Goal: Task Accomplishment & Management: Manage account settings

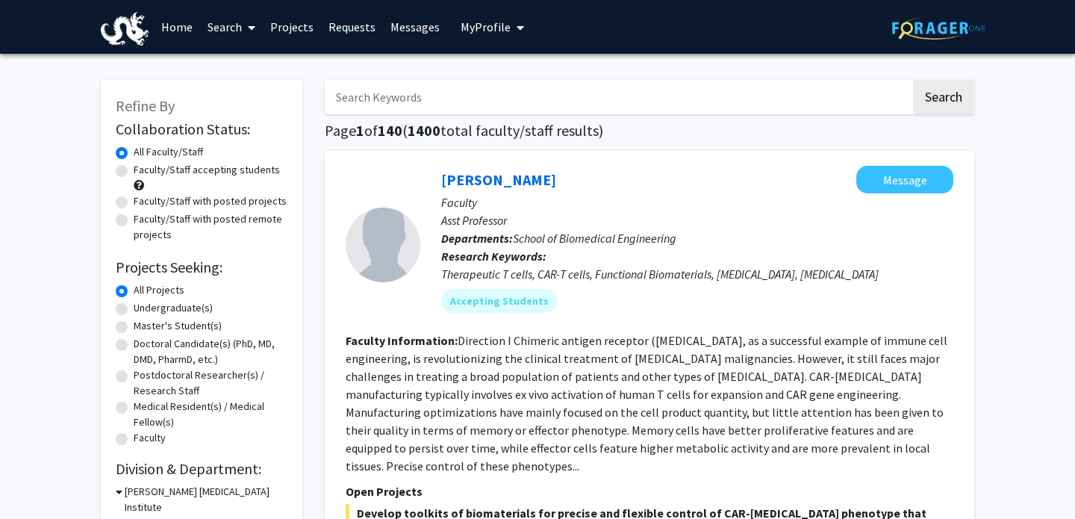
click at [296, 30] on link "Projects" at bounding box center [292, 27] width 58 height 52
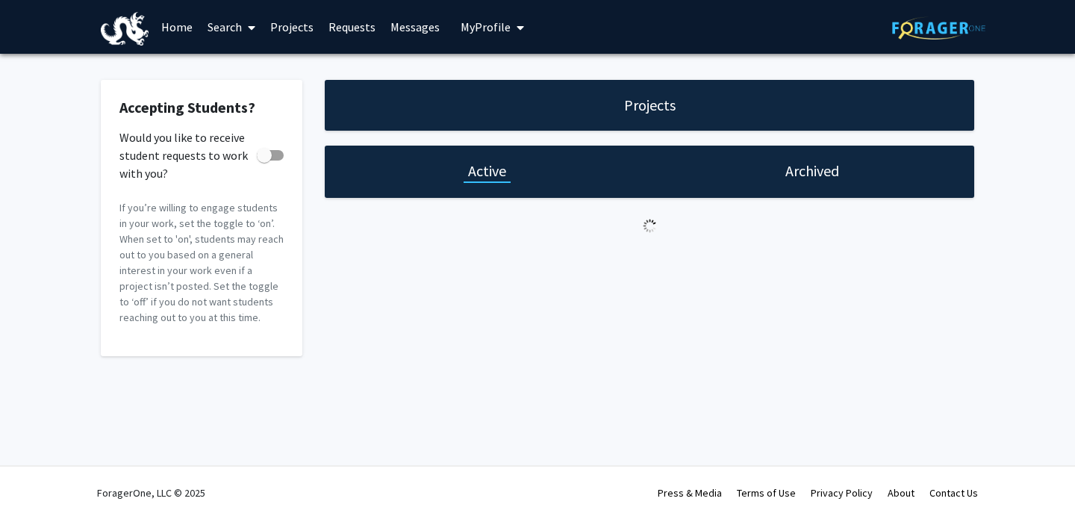
checkbox input "true"
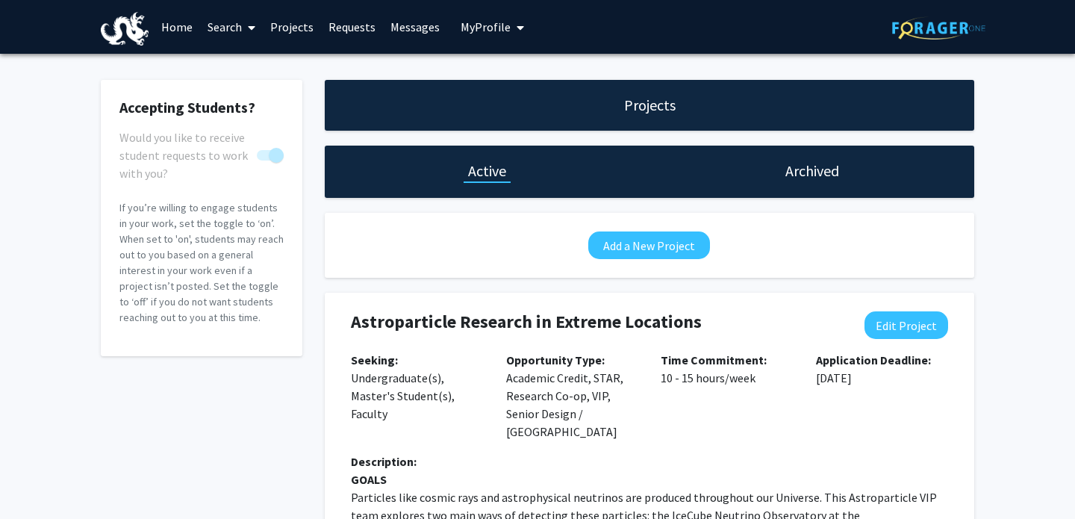
click at [428, 314] on h4 "Astroparticle Research in Extreme Locations" at bounding box center [596, 322] width 490 height 22
click at [342, 32] on link "Requests" at bounding box center [352, 27] width 62 height 52
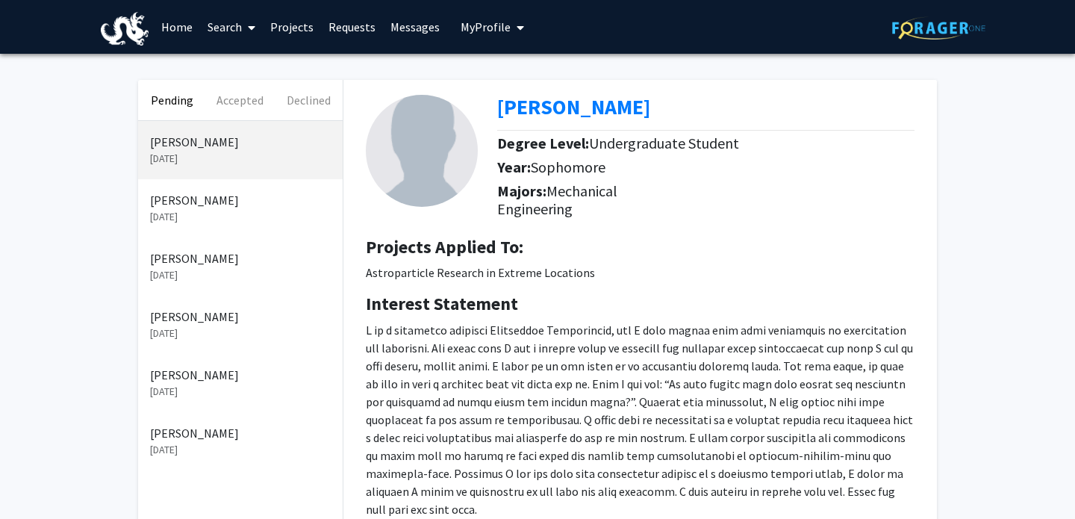
click at [208, 213] on p "[DATE]" at bounding box center [240, 217] width 181 height 16
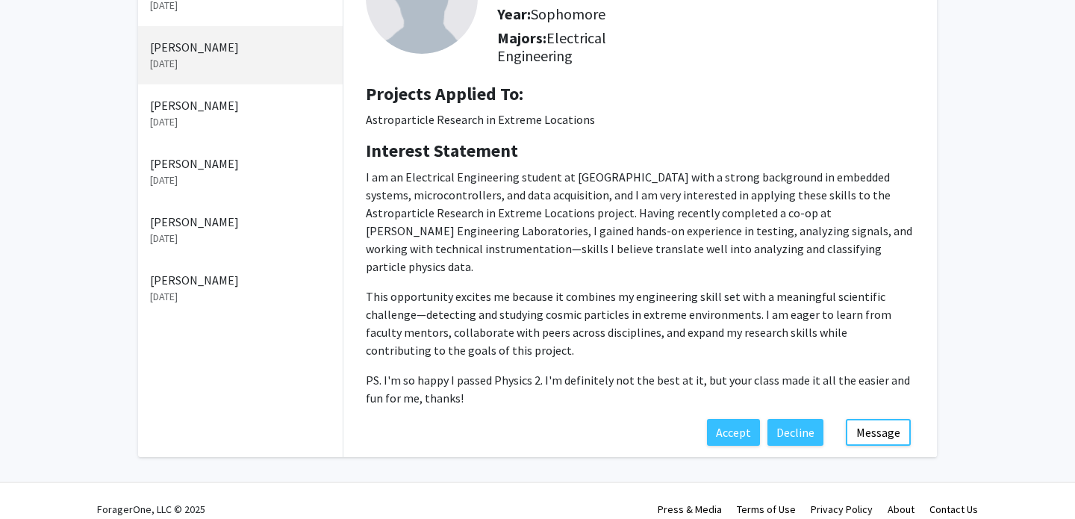
scroll to position [162, 0]
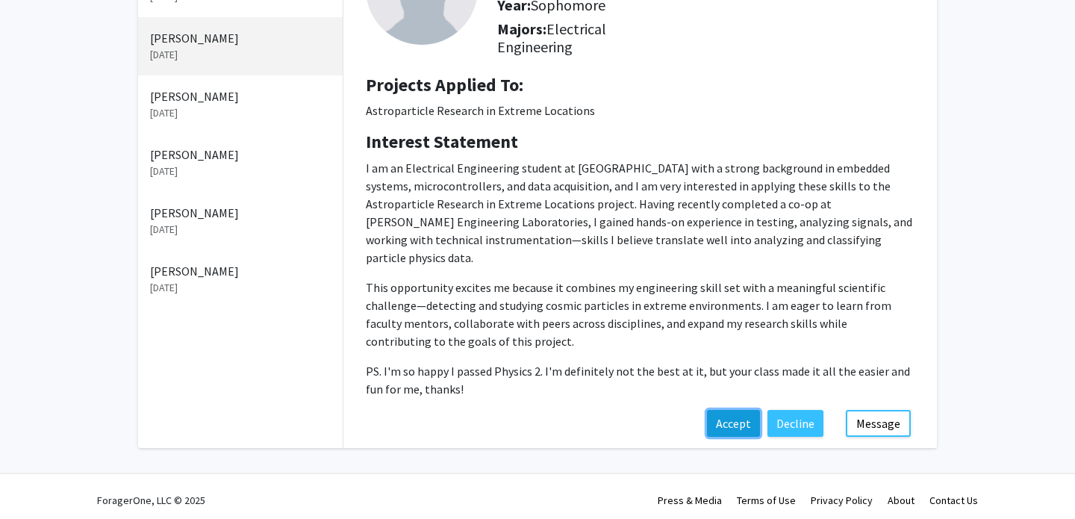
click at [741, 410] on button "Accept" at bounding box center [733, 423] width 53 height 27
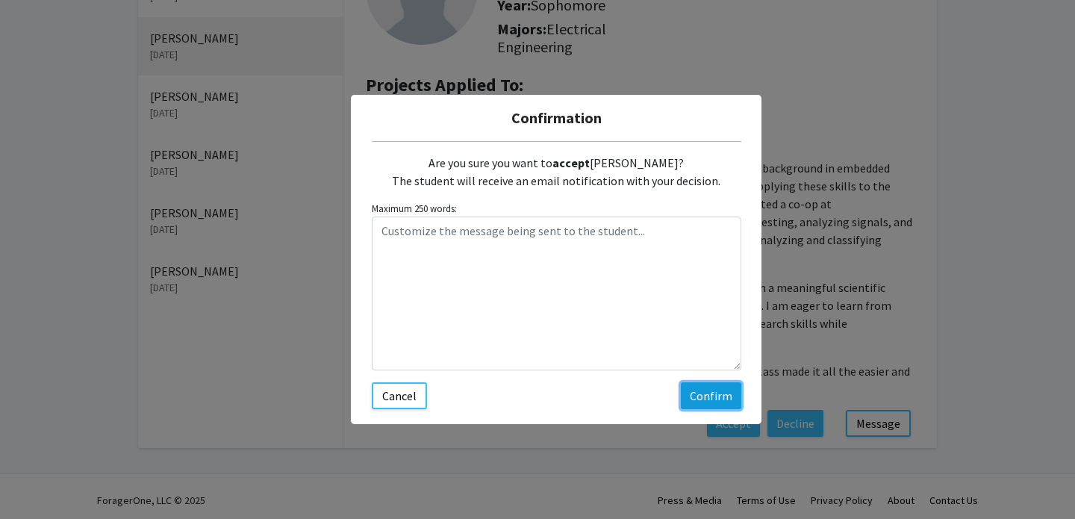
click at [718, 397] on button "Confirm" at bounding box center [711, 395] width 60 height 27
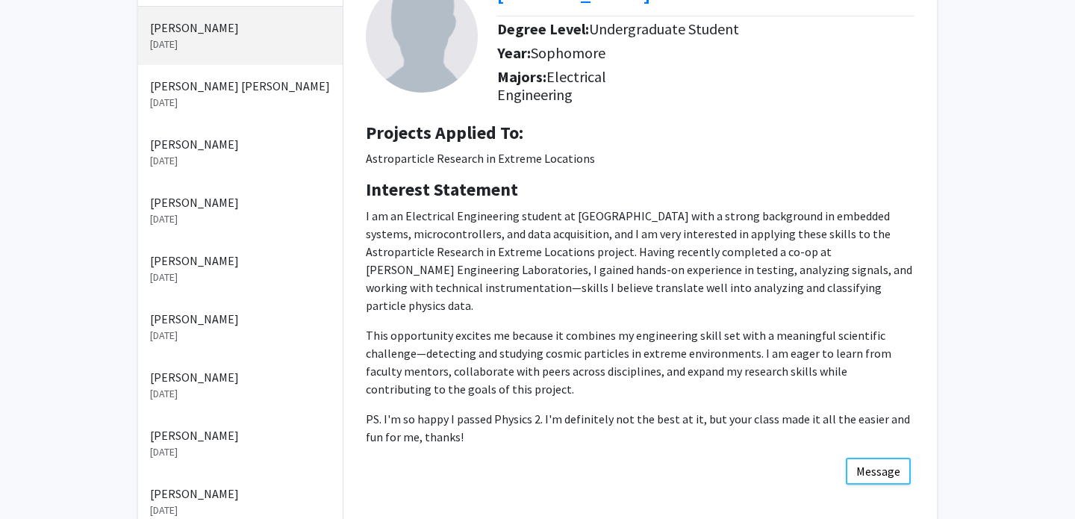
scroll to position [0, 0]
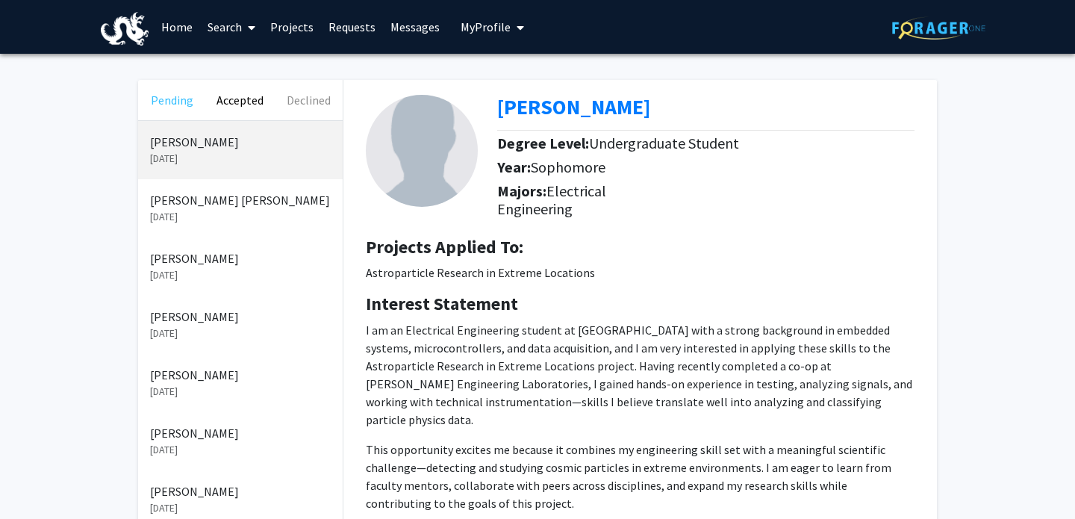
click at [175, 99] on button "Pending" at bounding box center [172, 100] width 68 height 40
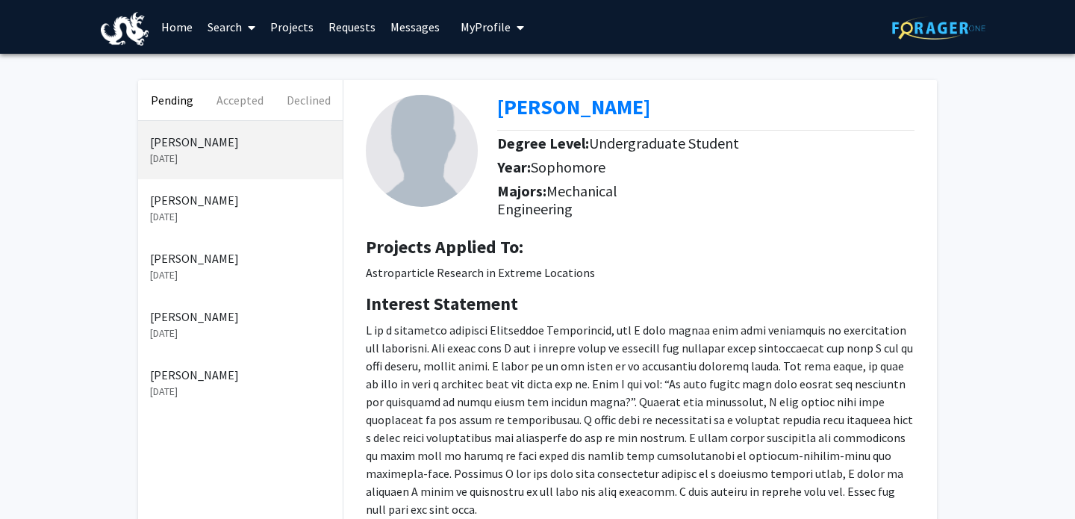
click at [231, 196] on p "[PERSON_NAME]" at bounding box center [240, 200] width 181 height 18
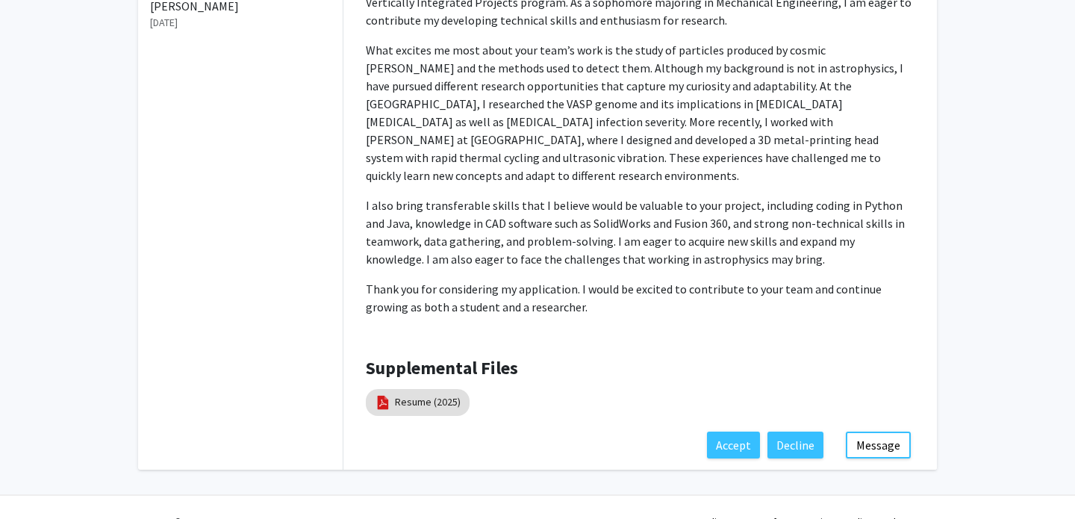
scroll to position [380, 0]
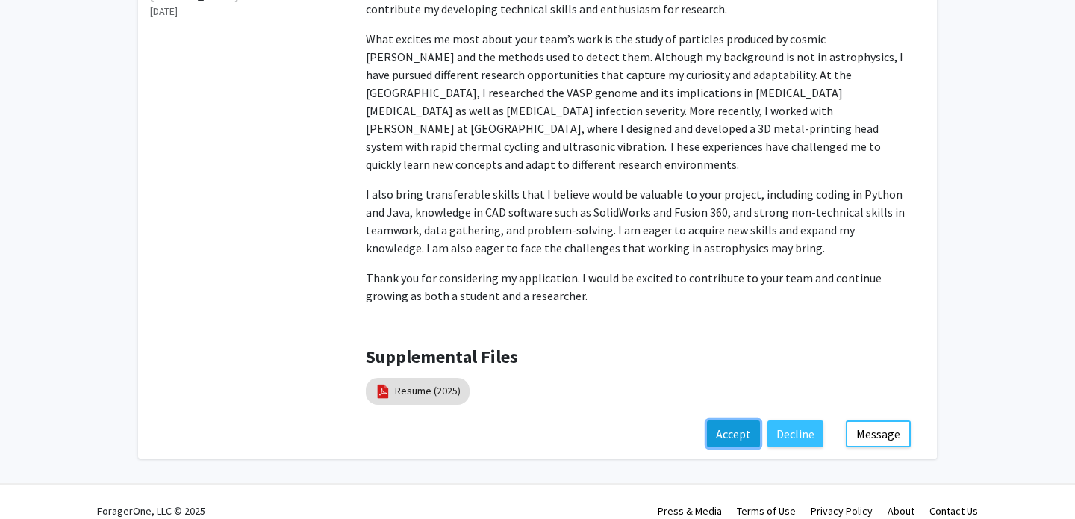
click at [732, 420] on button "Accept" at bounding box center [733, 433] width 53 height 27
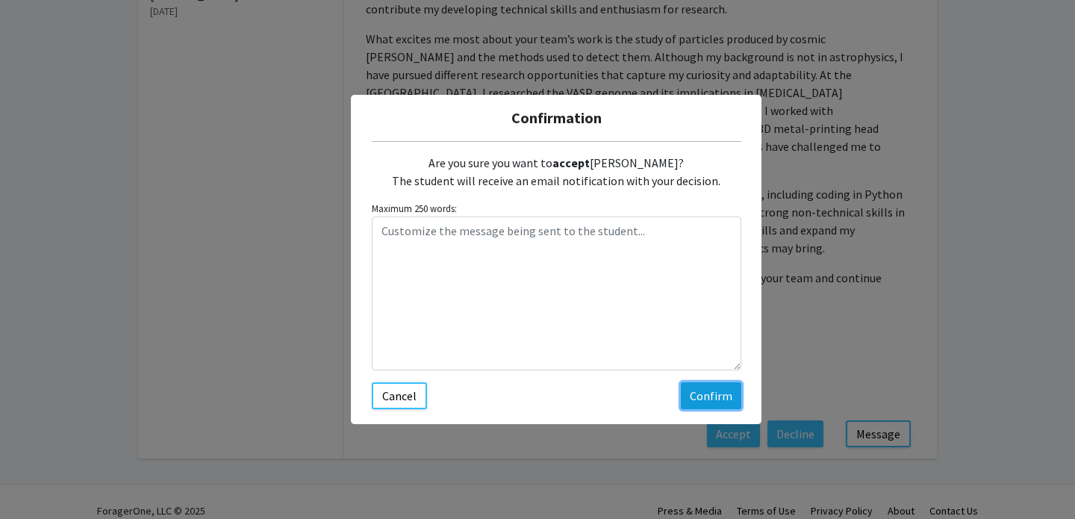
click at [704, 398] on button "Confirm" at bounding box center [711, 395] width 60 height 27
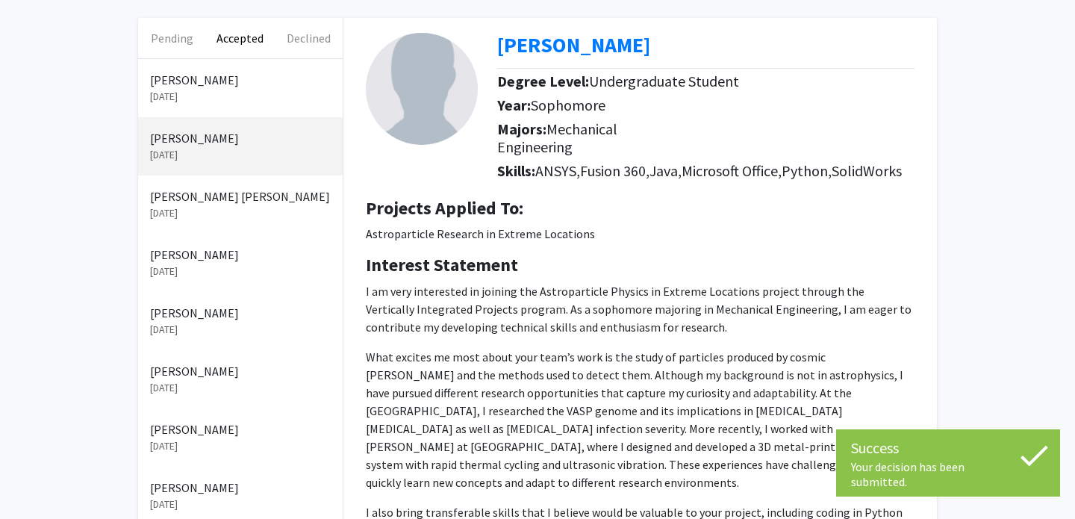
scroll to position [0, 0]
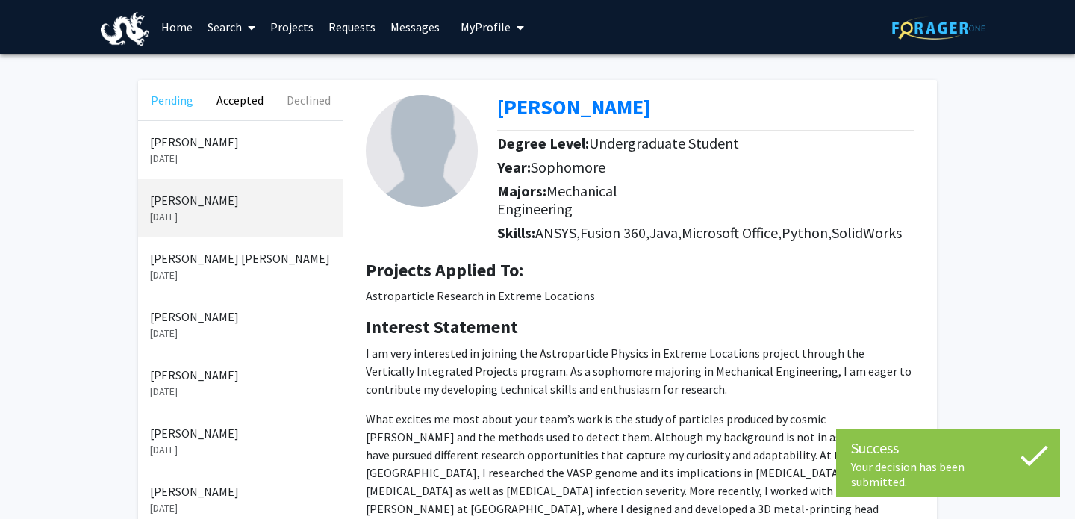
click at [179, 105] on button "Pending" at bounding box center [172, 100] width 68 height 40
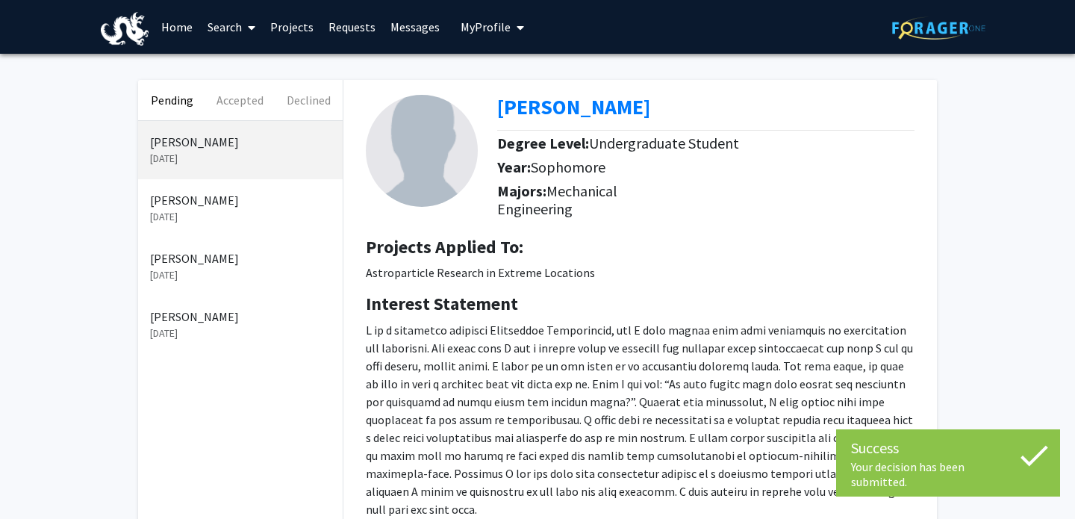
click at [193, 205] on p "[PERSON_NAME]" at bounding box center [240, 200] width 181 height 18
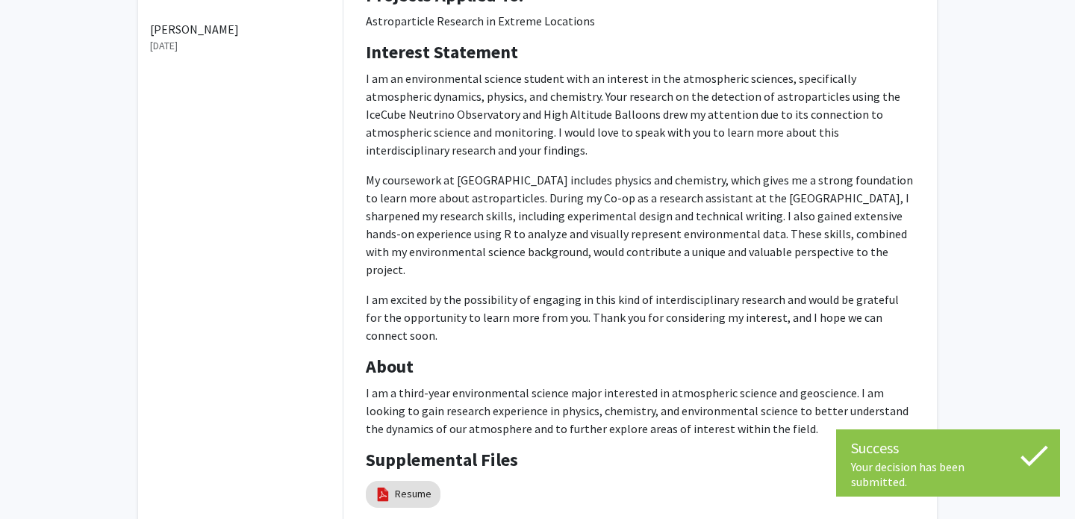
scroll to position [391, 0]
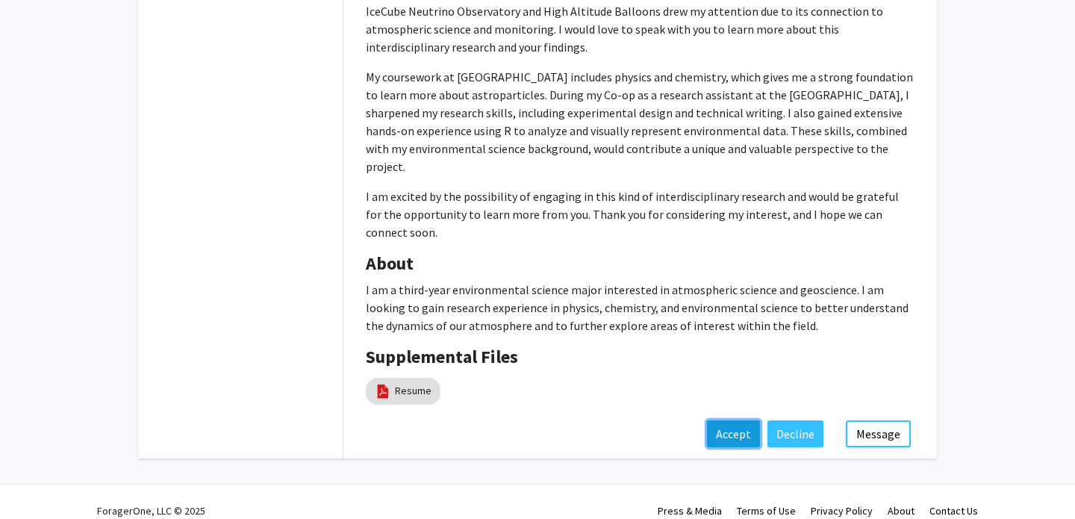
click at [734, 420] on button "Accept" at bounding box center [733, 433] width 53 height 27
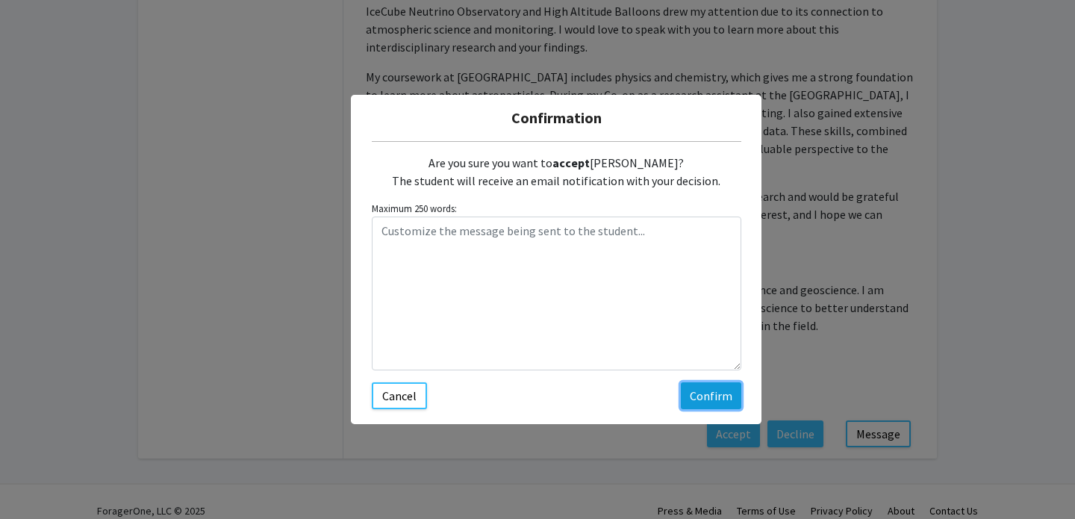
click at [699, 398] on button "Confirm" at bounding box center [711, 395] width 60 height 27
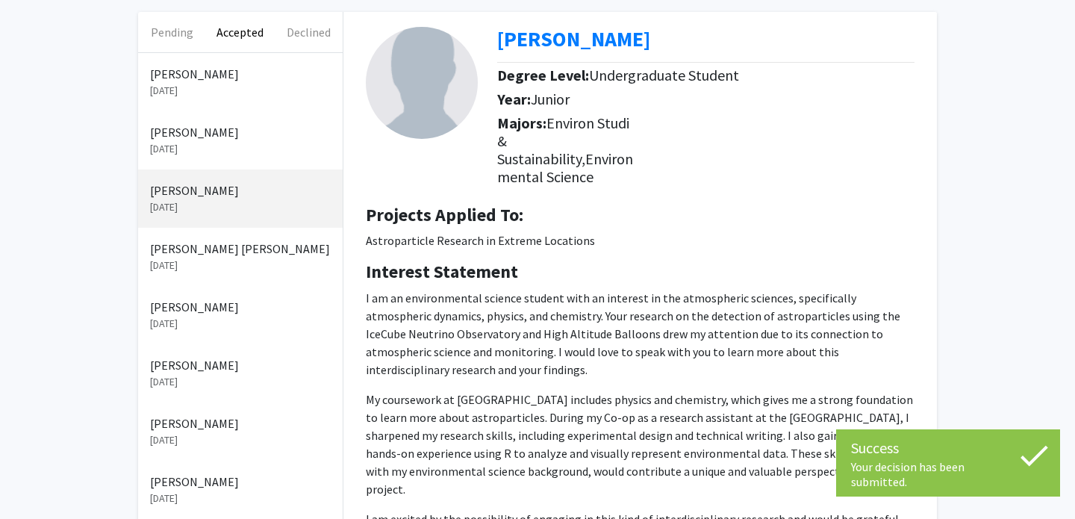
scroll to position [36, 0]
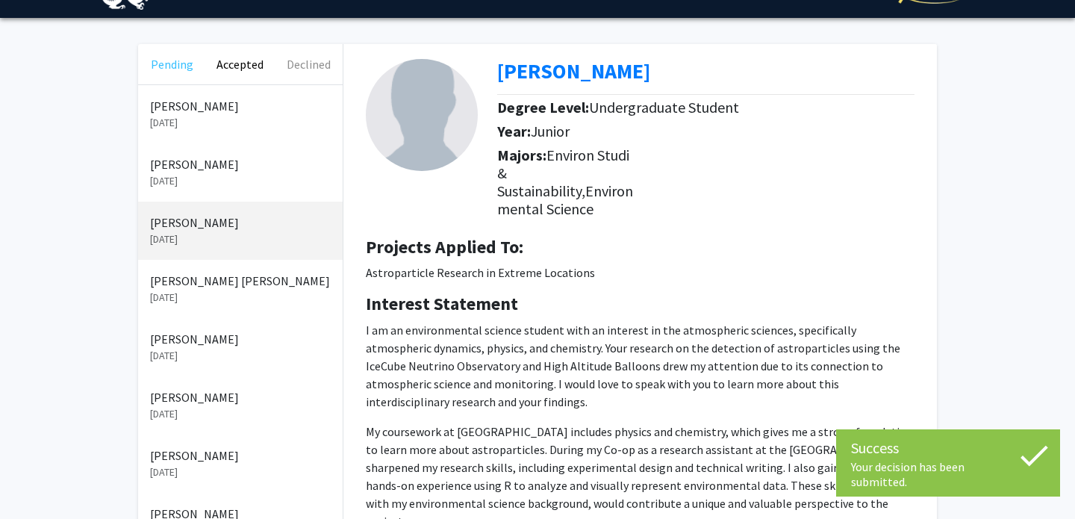
click at [175, 61] on button "Pending" at bounding box center [172, 64] width 68 height 40
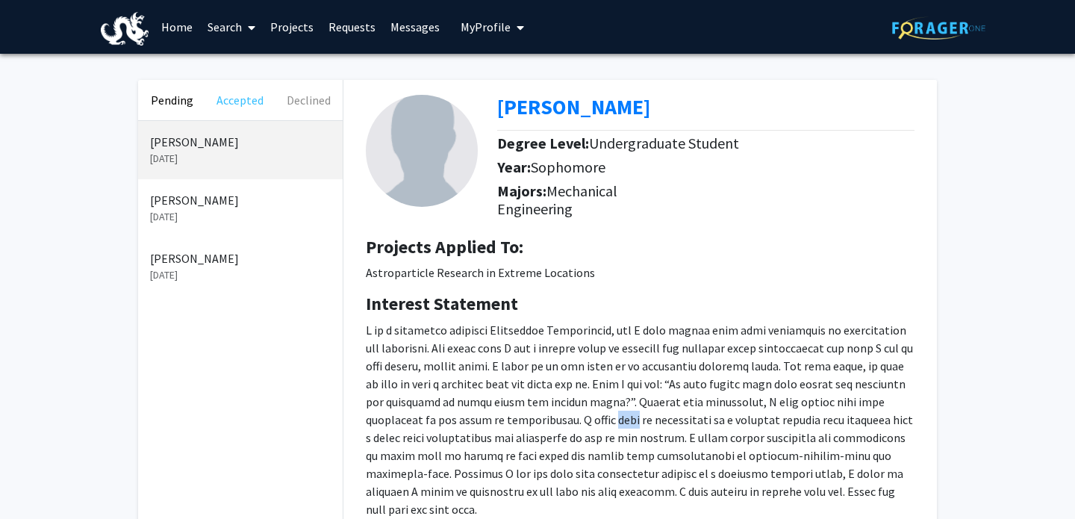
click at [237, 85] on button "Accepted" at bounding box center [240, 100] width 68 height 40
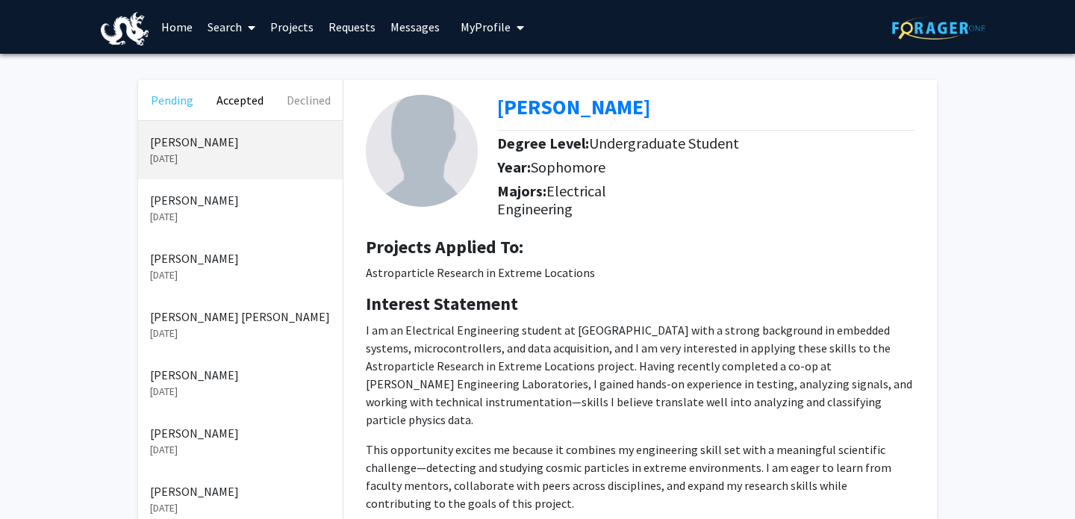
click at [168, 100] on button "Pending" at bounding box center [172, 100] width 68 height 40
